Goal: Task Accomplishment & Management: Manage account settings

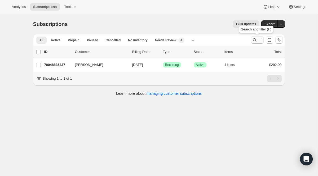
click at [260, 41] on icon "Search and filter results" at bounding box center [260, 41] width 2 height 1
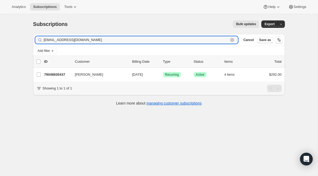
drag, startPoint x: 88, startPoint y: 40, endPoint x: -7, endPoint y: 21, distance: 96.7
click at [0, 21] on html "Analytics Subscriptions Tools Help Settings Skip to content Subscriptions. This…" at bounding box center [159, 88] width 318 height 176
paste input "[EMAIL_ADDRESS]"
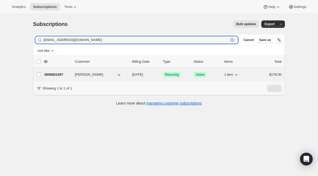
type input "[EMAIL_ADDRESS][DOMAIN_NAME]"
click at [177, 75] on span "Recurring" at bounding box center [172, 75] width 14 height 4
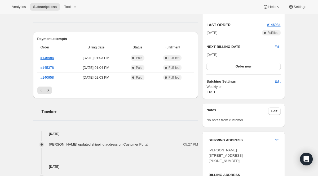
scroll to position [120, 0]
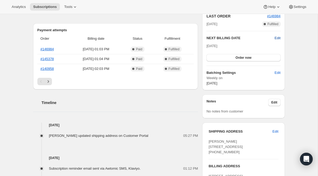
click at [277, 38] on span "Edit" at bounding box center [278, 38] width 6 height 5
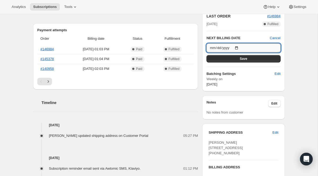
click at [240, 46] on input "[DATE]" at bounding box center [243, 47] width 74 height 9
type input "[DATE]"
click at [245, 61] on button "Save" at bounding box center [243, 58] width 74 height 7
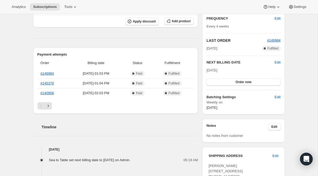
scroll to position [0, 0]
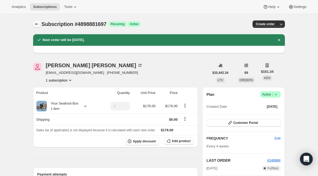
click at [35, 24] on icon "Subscriptions" at bounding box center [36, 23] width 5 height 5
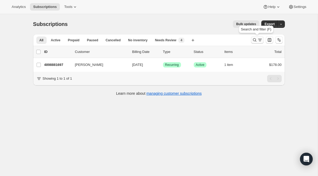
click at [254, 41] on icon "Search and filter results" at bounding box center [254, 39] width 5 height 5
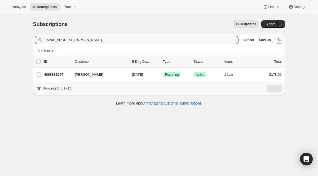
drag, startPoint x: 111, startPoint y: 41, endPoint x: 28, endPoint y: 22, distance: 85.4
click at [28, 22] on div "Subscriptions. This page is ready Subscriptions Bulk updates More actions Bulk …" at bounding box center [159, 62] width 264 height 97
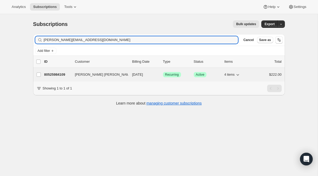
type input "[PERSON_NAME][EMAIL_ADDRESS][DOMAIN_NAME]"
click at [171, 75] on span "Recurring" at bounding box center [172, 75] width 14 height 4
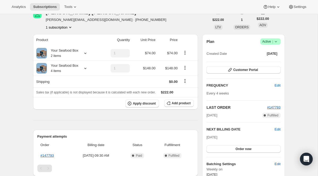
scroll to position [4, 0]
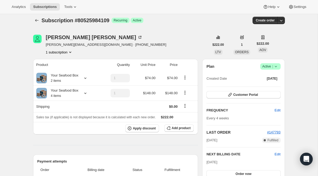
click at [266, 65] on span "Active |" at bounding box center [270, 66] width 16 height 5
click at [259, 84] on span "Cancel subscription" at bounding box center [268, 86] width 30 height 4
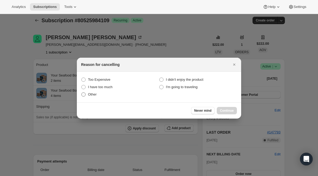
click at [85, 96] on span ":r2gc:" at bounding box center [83, 94] width 4 height 4
click at [82, 93] on input "Other" at bounding box center [81, 92] width 0 height 0
radio input "true"
click at [223, 111] on span "Continue" at bounding box center [227, 111] width 14 height 4
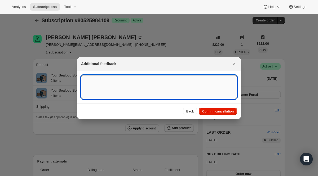
click at [152, 91] on textarea ":r2gc:" at bounding box center [159, 87] width 156 height 24
type textarea "One time only"
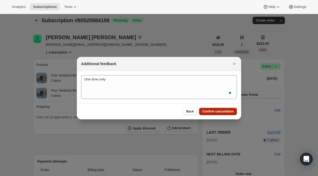
click at [217, 110] on span "Confirm cancellation" at bounding box center [218, 111] width 32 height 4
